Goal: Use online tool/utility: Utilize a website feature to perform a specific function

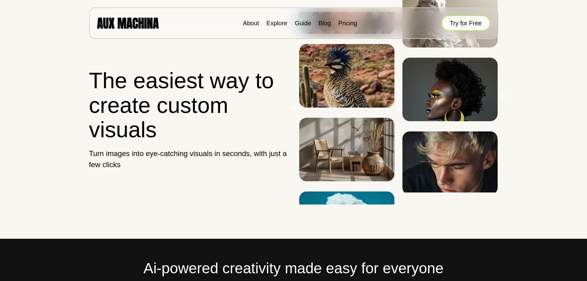
click at [290, 20] on button "Try for Free" at bounding box center [466, 22] width 49 height 15
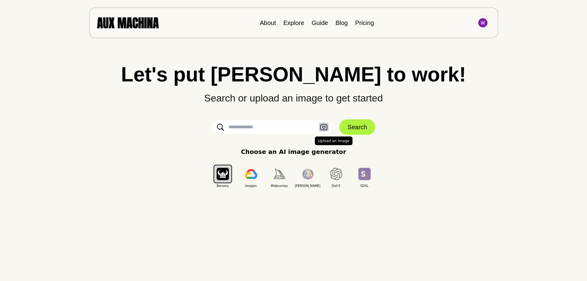
click at [325, 126] on icon "button" at bounding box center [323, 127] width 7 height 6
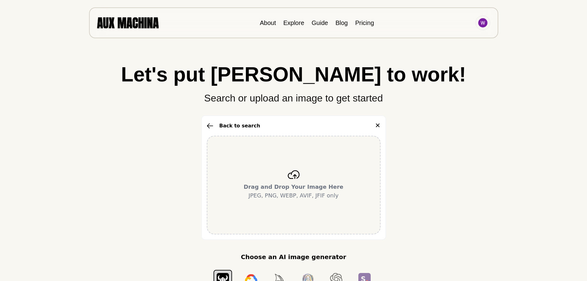
click at [304, 172] on div "Drag and Drop Your Image Here JPEG, PNG, WEBP, AVIF, JFIF only" at bounding box center [294, 185] width 174 height 99
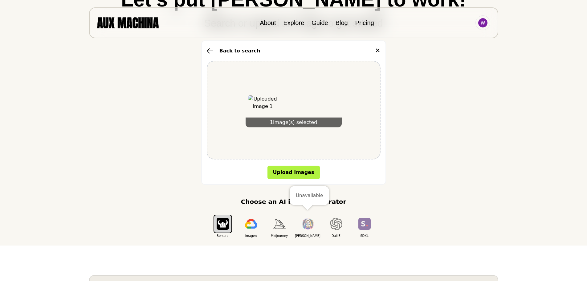
scroll to position [31, 0]
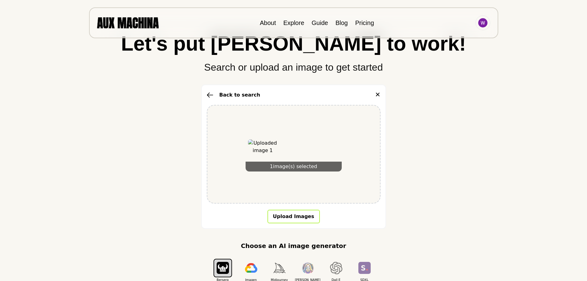
click at [293, 213] on button "Upload Images" at bounding box center [294, 217] width 52 height 14
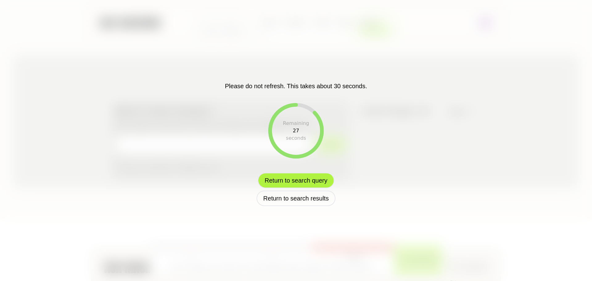
click at [297, 183] on button "Return to search query" at bounding box center [296, 180] width 76 height 15
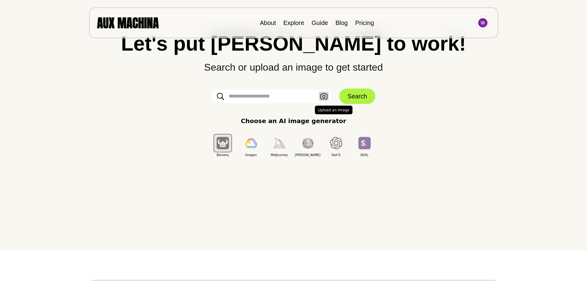
click at [325, 96] on icon "button" at bounding box center [323, 96] width 7 height 6
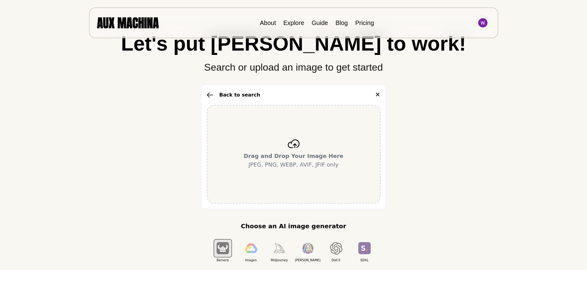
click at [295, 167] on p "Drag and Drop Your Image Here JPEG, PNG, WEBP, AVIF, JFIF only" at bounding box center [294, 160] width 100 height 17
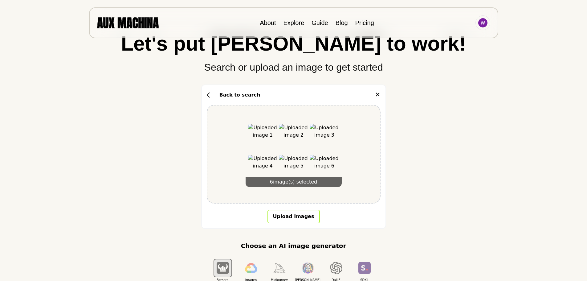
click at [299, 220] on button "Upload Images" at bounding box center [294, 217] width 52 height 14
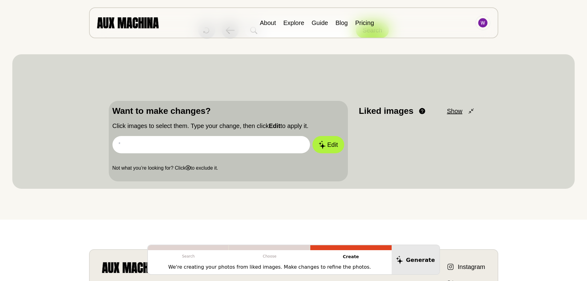
click at [462, 111] on span "Show" at bounding box center [454, 110] width 15 height 9
click at [462, 110] on span "Minimize" at bounding box center [450, 110] width 24 height 9
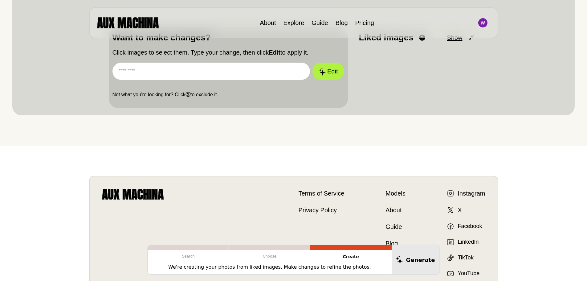
scroll to position [29, 0]
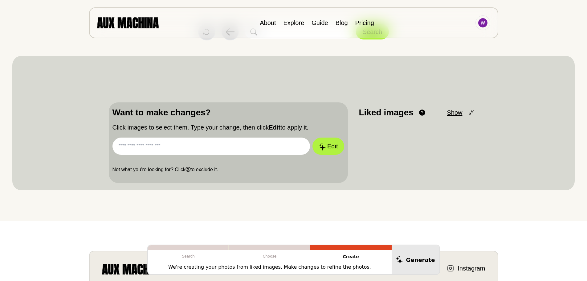
click at [166, 144] on input "text" at bounding box center [212, 145] width 198 height 17
type input "**********"
click at [325, 145] on icon at bounding box center [321, 146] width 7 height 9
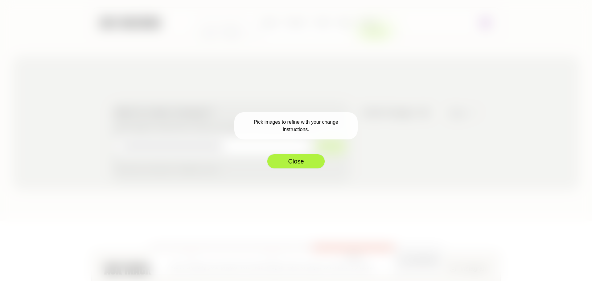
click at [289, 163] on button "Close" at bounding box center [296, 160] width 59 height 15
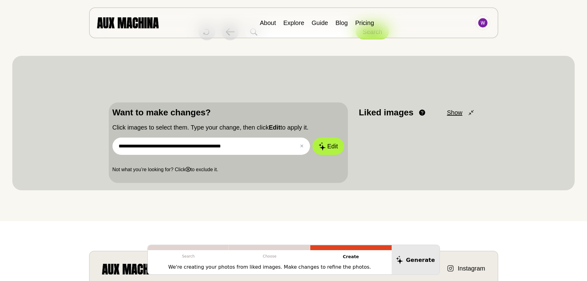
drag, startPoint x: 237, startPoint y: 147, endPoint x: 79, endPoint y: 141, distance: 158.2
click at [79, 141] on div "**********" at bounding box center [293, 123] width 563 height 134
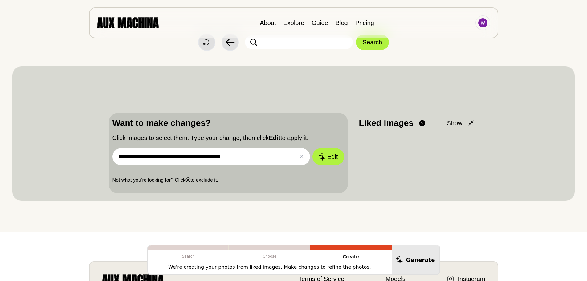
scroll to position [0, 0]
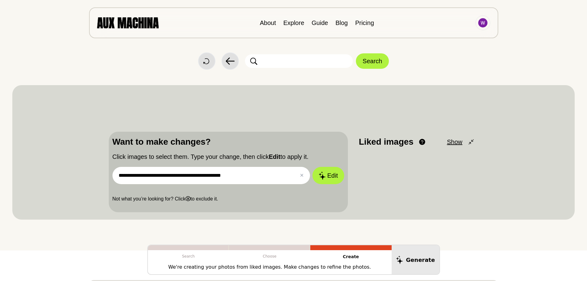
click at [399, 147] on p "Liked images" at bounding box center [386, 141] width 55 height 13
click at [270, 248] on div at bounding box center [269, 247] width 81 height 5
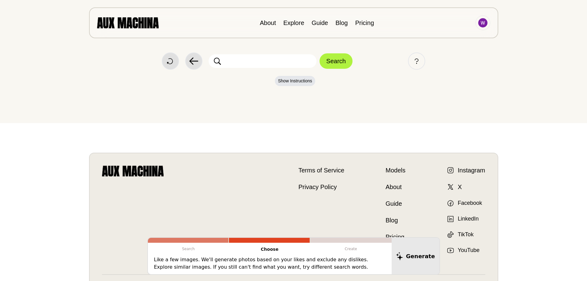
click at [289, 61] on input "text" at bounding box center [263, 61] width 108 height 14
click at [197, 239] on div at bounding box center [188, 240] width 81 height 5
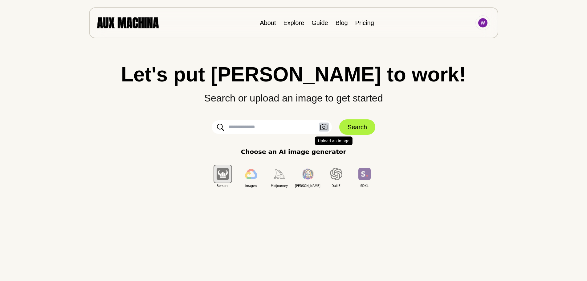
click at [328, 128] on button "Upload an Image" at bounding box center [324, 127] width 10 height 9
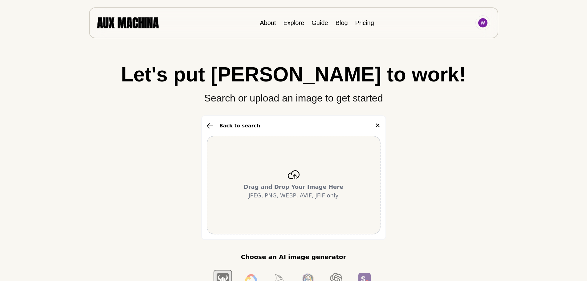
click at [295, 193] on p "Drag and Drop Your Image Here JPEG, PNG, WEBP, AVIF, JFIF only" at bounding box center [294, 190] width 100 height 17
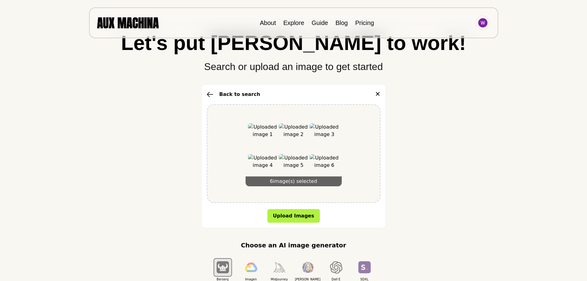
scroll to position [31, 0]
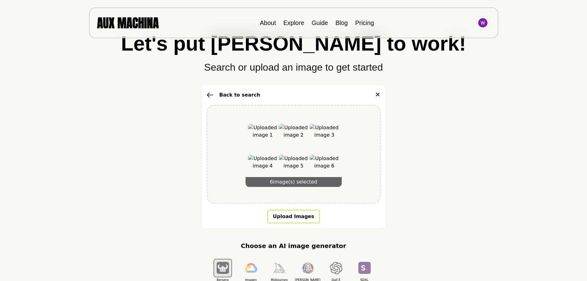
click at [295, 214] on button "Upload Images" at bounding box center [294, 217] width 52 height 14
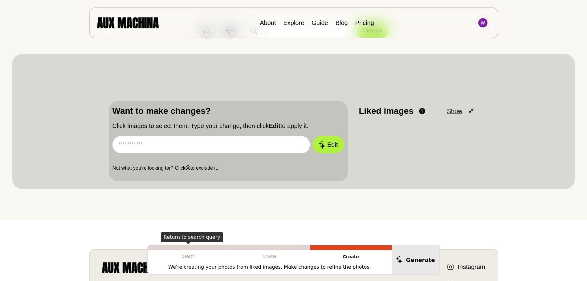
click at [198, 249] on div at bounding box center [188, 247] width 81 height 5
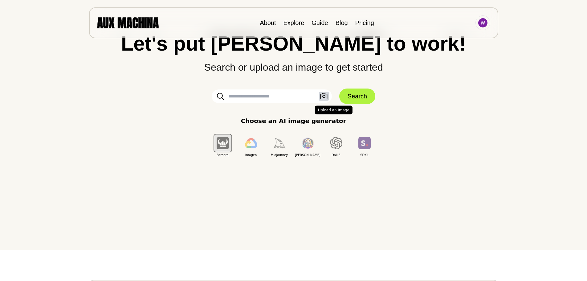
click at [321, 93] on icon "button" at bounding box center [323, 96] width 7 height 6
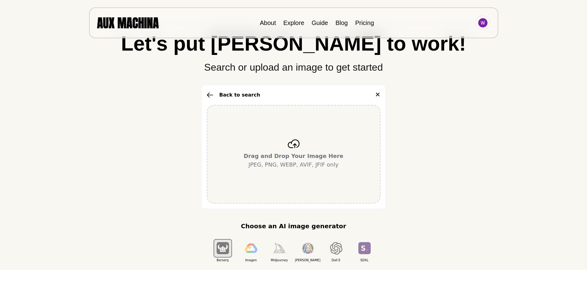
click at [321, 149] on div "Drag and Drop Your Image Here JPEG, PNG, WEBP, AVIF, JFIF only" at bounding box center [294, 154] width 174 height 99
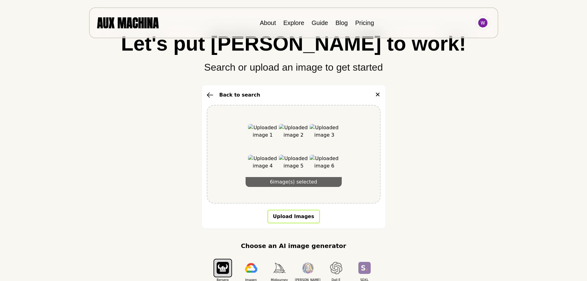
click at [304, 213] on button "Upload Images" at bounding box center [294, 217] width 52 height 14
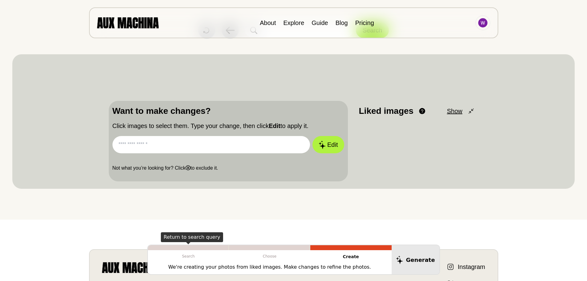
click at [208, 252] on p "Search" at bounding box center [188, 256] width 81 height 12
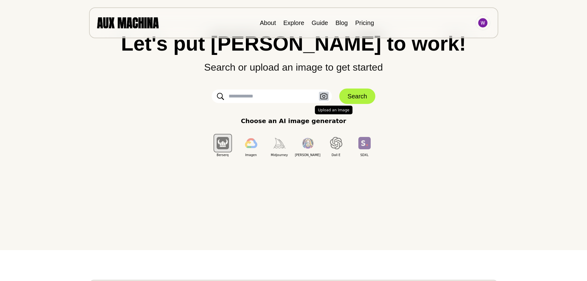
click at [328, 95] on button "Upload an Image" at bounding box center [324, 96] width 10 height 9
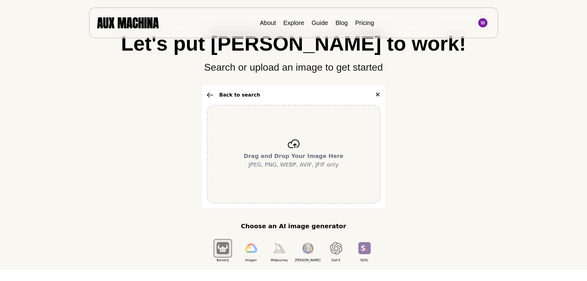
click at [283, 154] on b "Drag and Drop Your Image Here" at bounding box center [294, 156] width 100 height 6
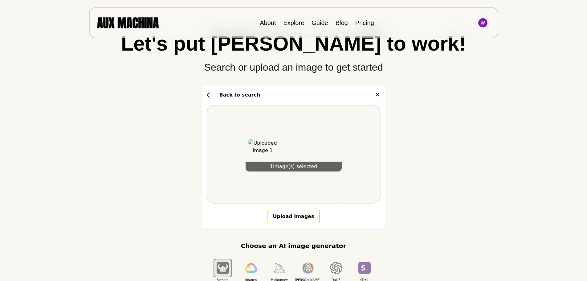
click at [293, 212] on button "Upload Images" at bounding box center [294, 217] width 52 height 14
